Goal: Information Seeking & Learning: Learn about a topic

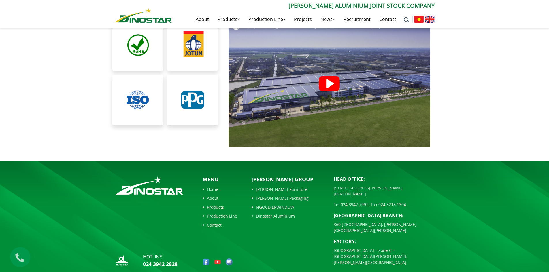
scroll to position [1297, 0]
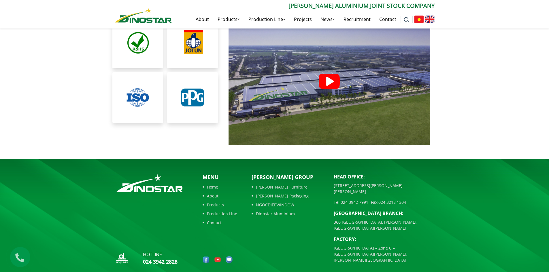
click at [261, 211] on link "Dinostar Aluminium" at bounding box center [288, 214] width 73 height 6
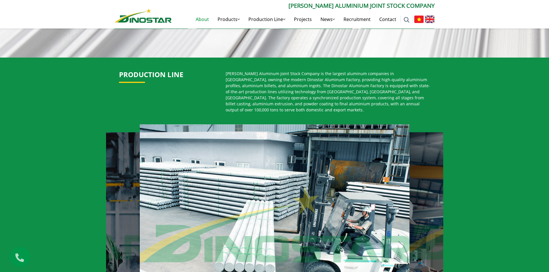
scroll to position [317, 0]
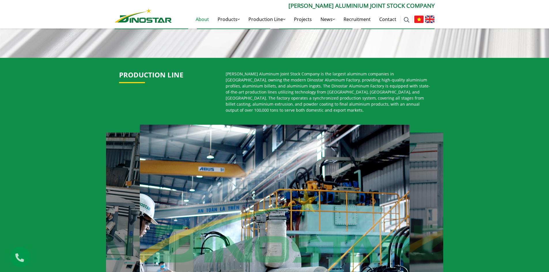
click at [203, 19] on link "About" at bounding box center [202, 19] width 22 height 18
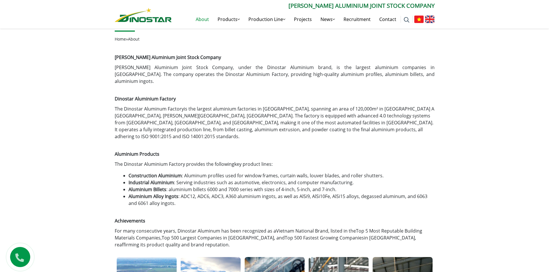
scroll to position [228, 0]
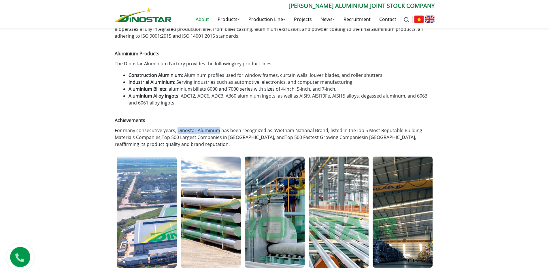
drag, startPoint x: 177, startPoint y: 116, endPoint x: 218, endPoint y: 116, distance: 40.9
click at [218, 127] on span "For many consecutive years, Dinostar Aluminum has been recognized as a Vietnam …" at bounding box center [268, 137] width 307 height 20
copy span "Dinostar Aluminum"
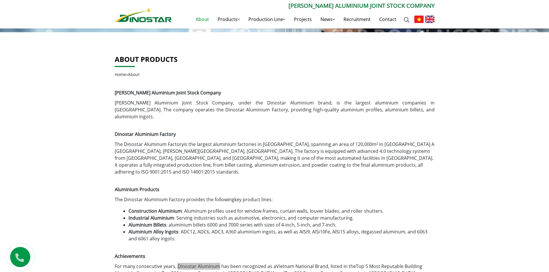
scroll to position [26, 0]
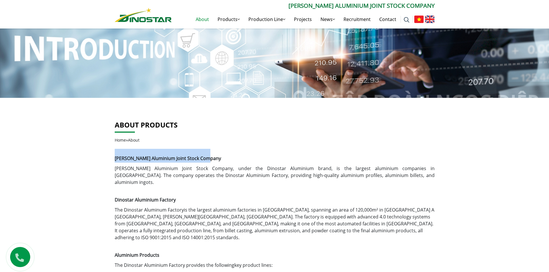
drag, startPoint x: 115, startPoint y: 158, endPoint x: 212, endPoint y: 158, distance: 96.5
click at [212, 158] on h1 "[PERSON_NAME] Aluminium Joint Stock Company" at bounding box center [275, 156] width 320 height 14
copy strong "[PERSON_NAME] Aluminium Joint Stock Company"
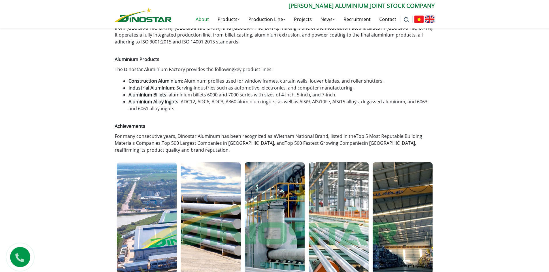
scroll to position [207, 0]
